Goal: Task Accomplishment & Management: Use online tool/utility

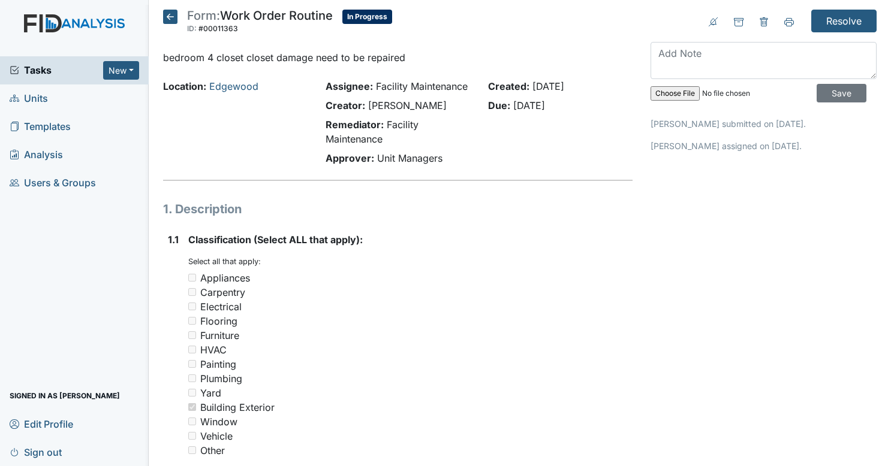
drag, startPoint x: 0, startPoint y: 0, endPoint x: 494, endPoint y: 132, distance: 511.4
click at [61, 74] on span "Tasks" at bounding box center [57, 70] width 94 height 14
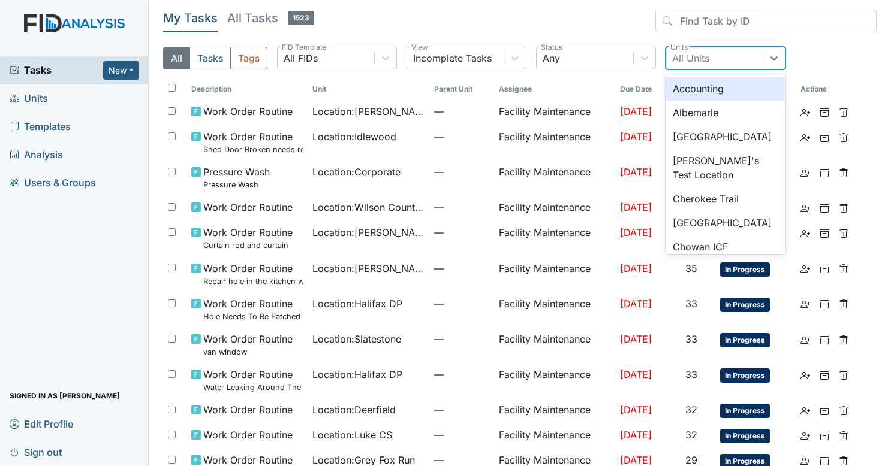
click at [693, 53] on div "All Units" at bounding box center [690, 58] width 37 height 14
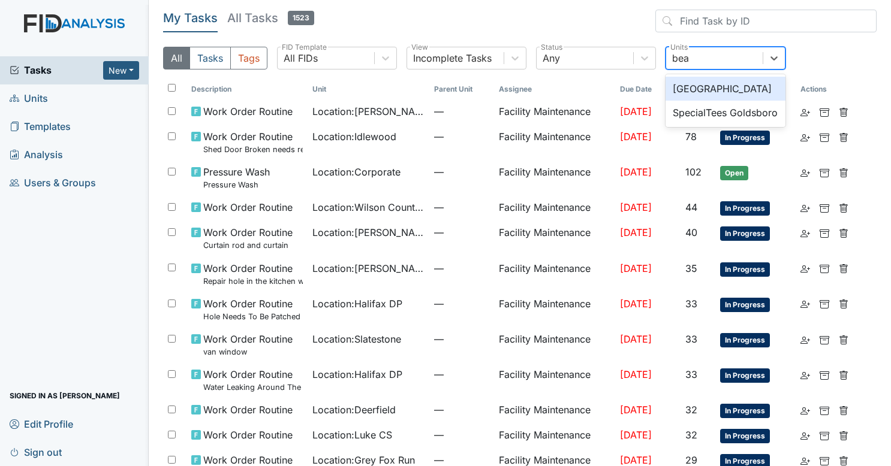
type input "beau"
click at [706, 83] on div "[GEOGRAPHIC_DATA]" at bounding box center [725, 89] width 120 height 24
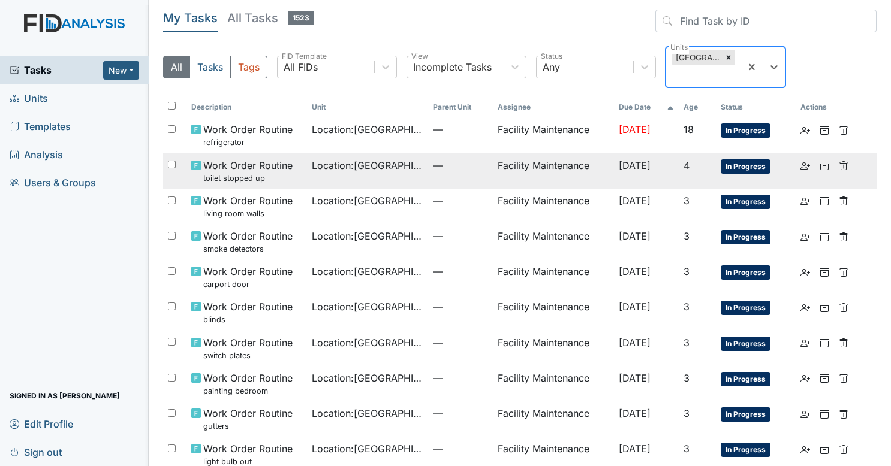
click at [324, 170] on span "Location : Beaufort Heights" at bounding box center [367, 165] width 111 height 14
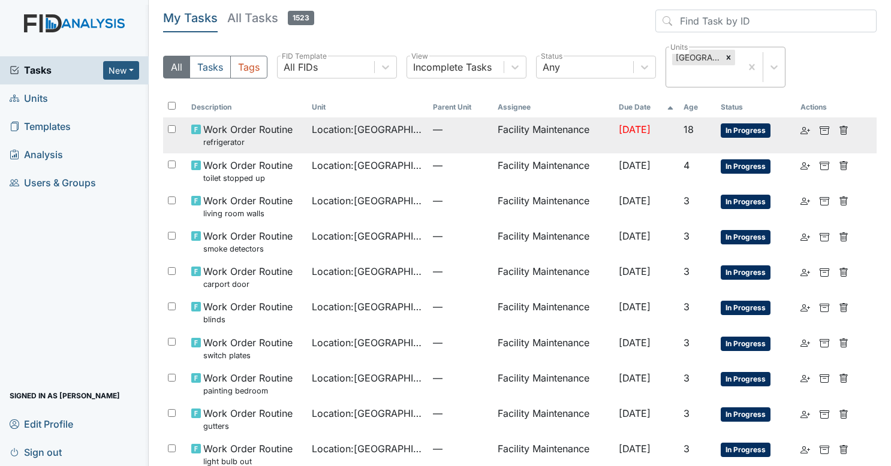
click at [324, 141] on td "Location : Beaufort Heights" at bounding box center [367, 134] width 121 height 35
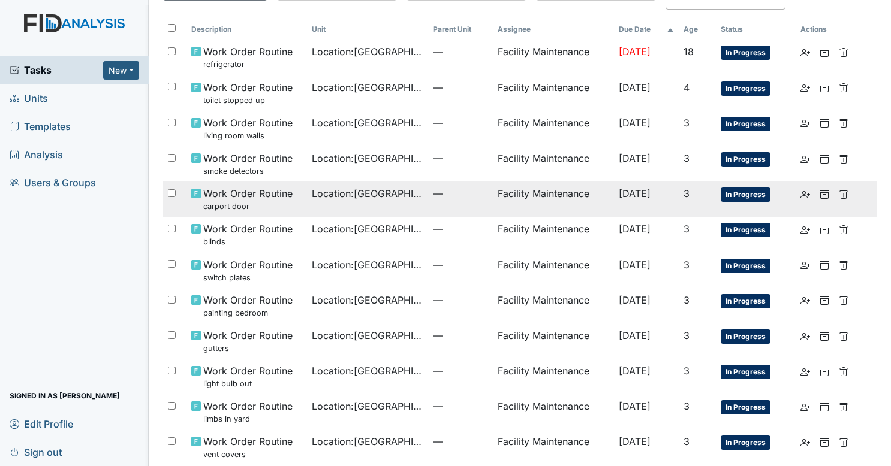
scroll to position [80, 0]
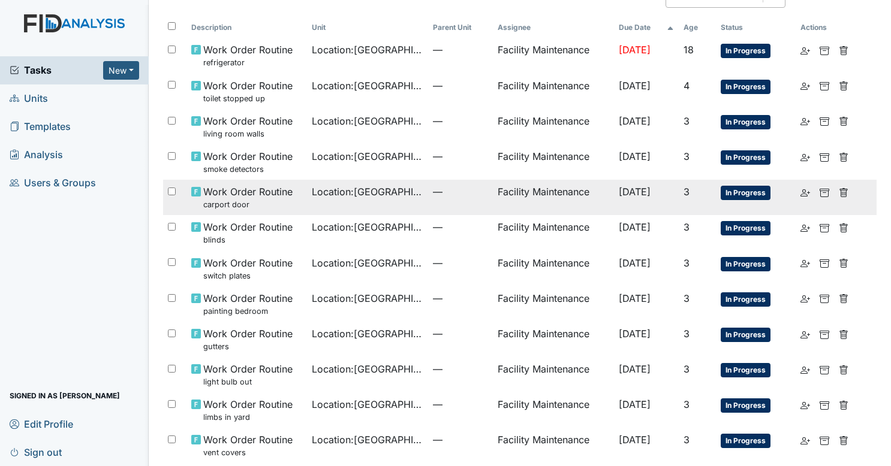
click at [342, 204] on td "Location : Beaufort Heights" at bounding box center [367, 197] width 121 height 35
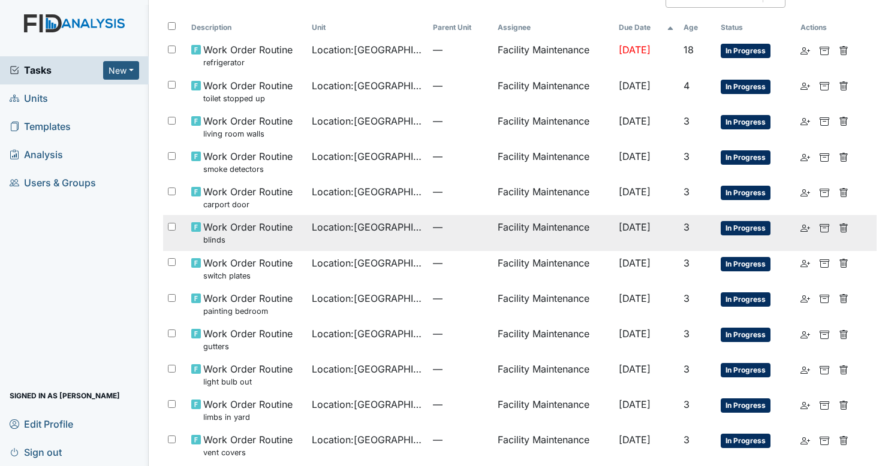
click at [360, 237] on td "Location : Beaufort Heights" at bounding box center [367, 232] width 121 height 35
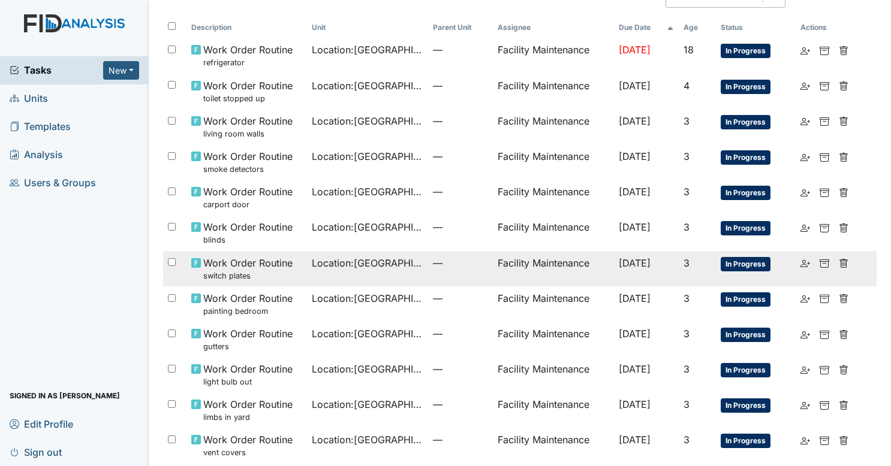
click at [327, 263] on span "Location : Beaufort Heights" at bounding box center [367, 263] width 111 height 14
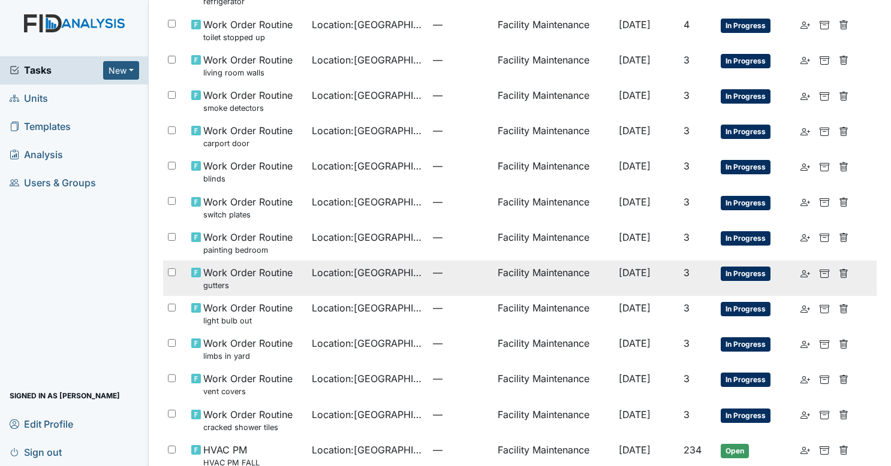
scroll to position [144, 0]
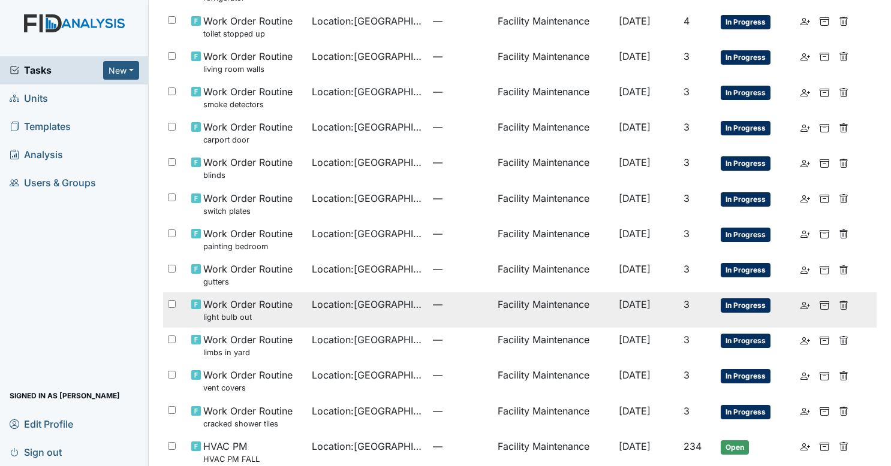
click at [324, 317] on td "Location : Beaufort Heights" at bounding box center [367, 310] width 121 height 35
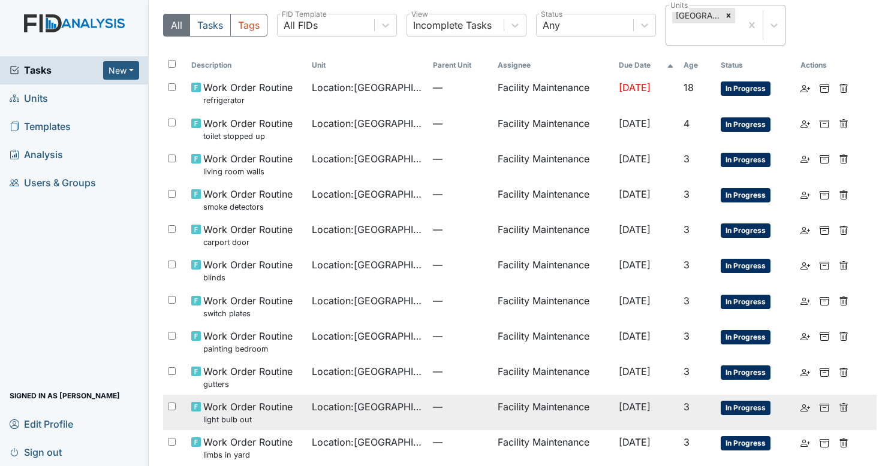
scroll to position [41, 0]
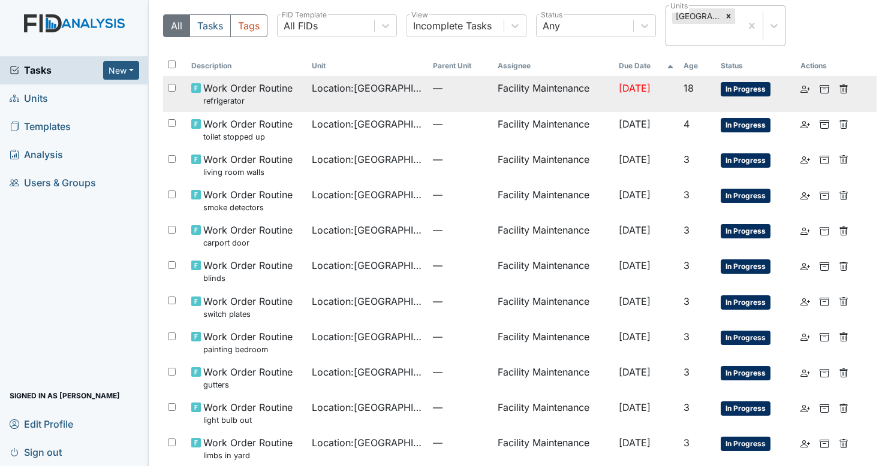
click at [433, 102] on td "—" at bounding box center [460, 93] width 65 height 35
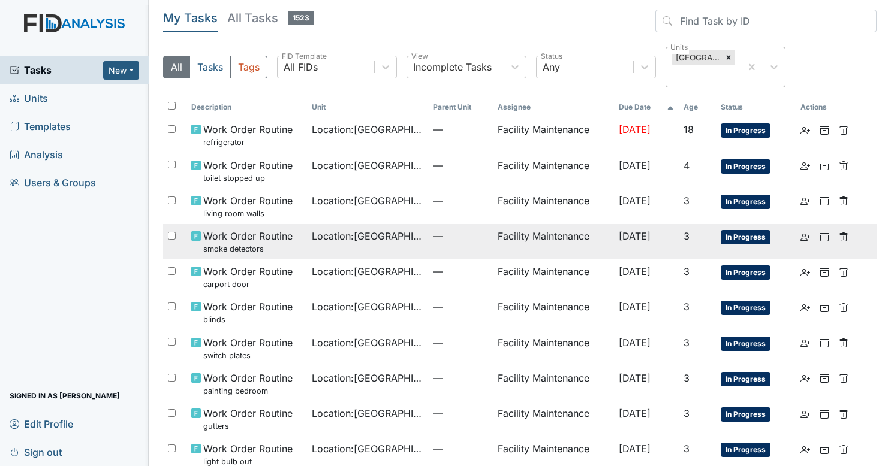
scroll to position [199, 0]
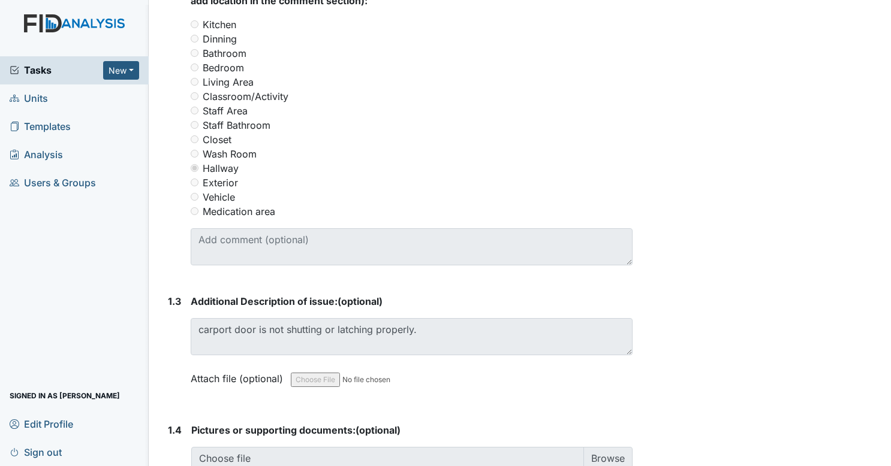
scroll to position [560, 0]
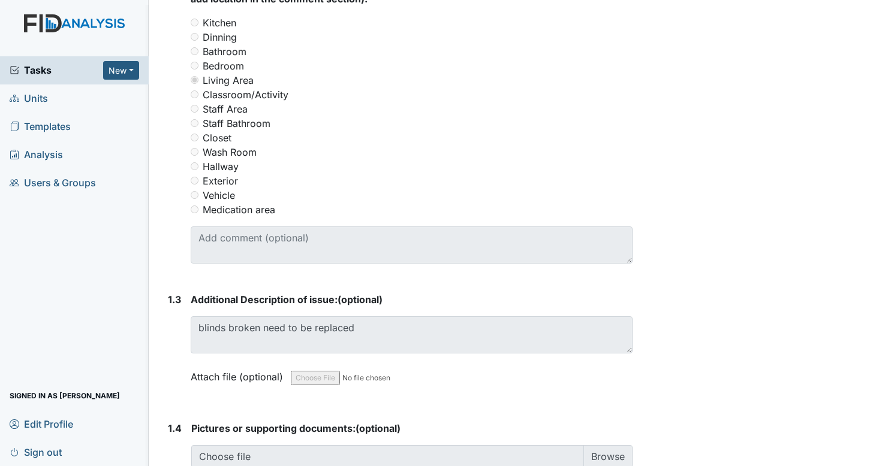
scroll to position [557, 0]
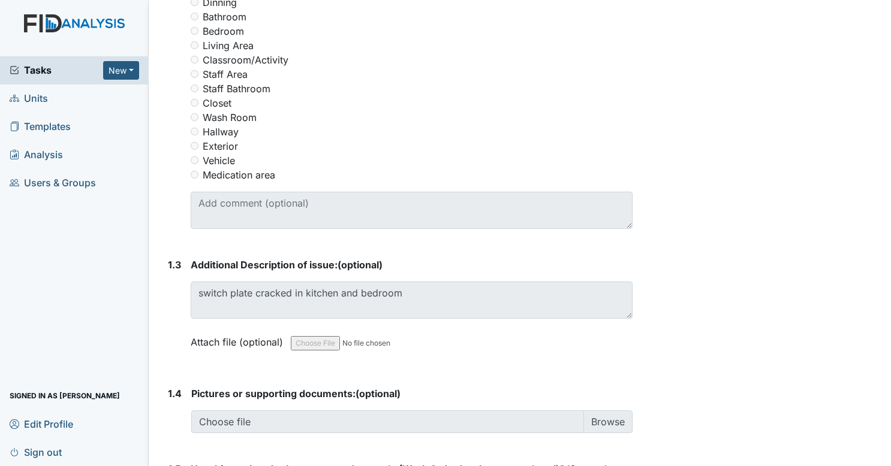
scroll to position [592, 0]
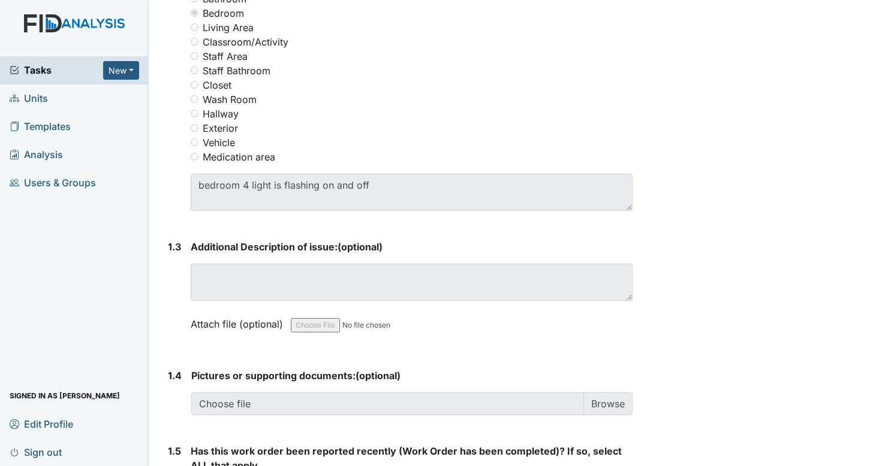
scroll to position [610, 0]
